Goal: Task Accomplishment & Management: Manage account settings

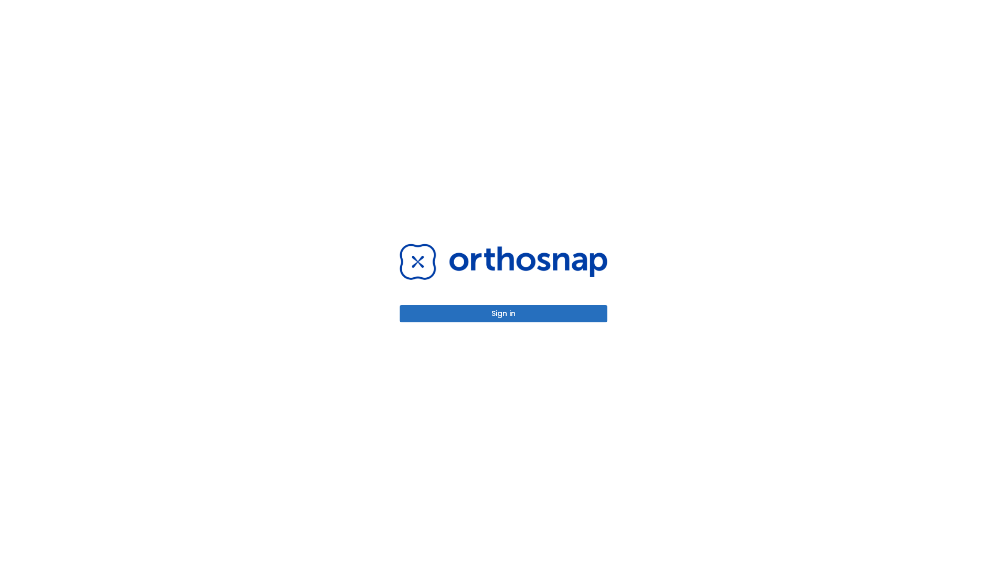
click at [503, 313] on button "Sign in" at bounding box center [503, 313] width 208 height 17
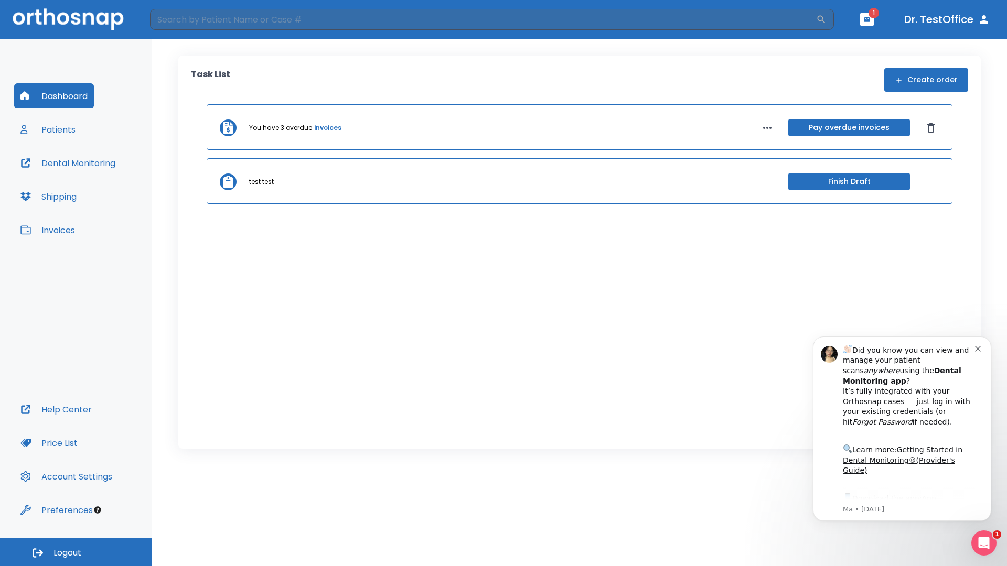
click at [76, 552] on span "Logout" at bounding box center [67, 553] width 28 height 12
